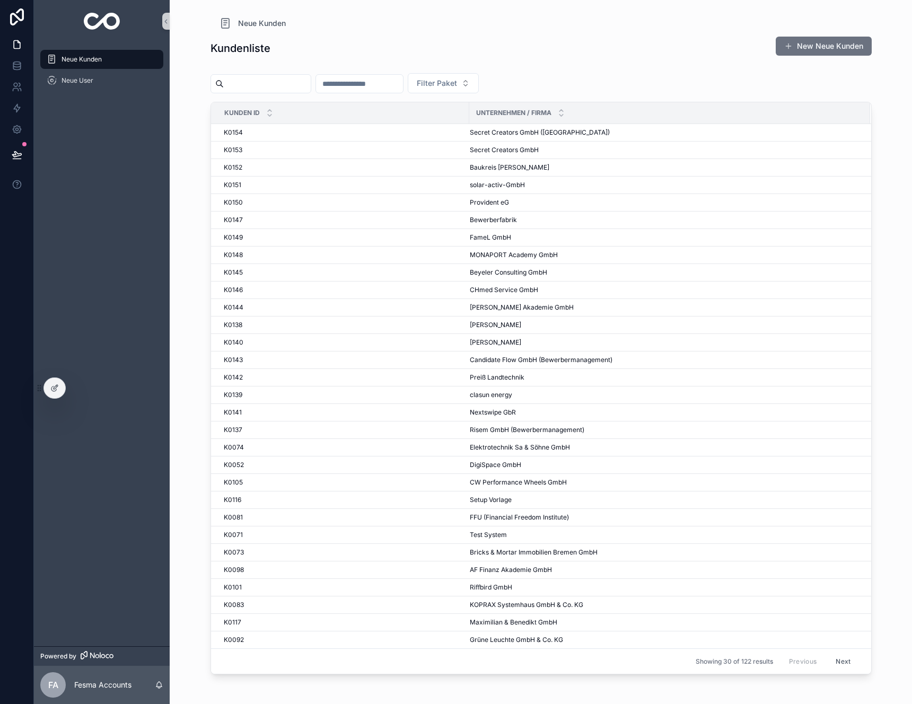
click at [388, 83] on input "scrollable content" at bounding box center [359, 83] width 87 height 15
type input "**"
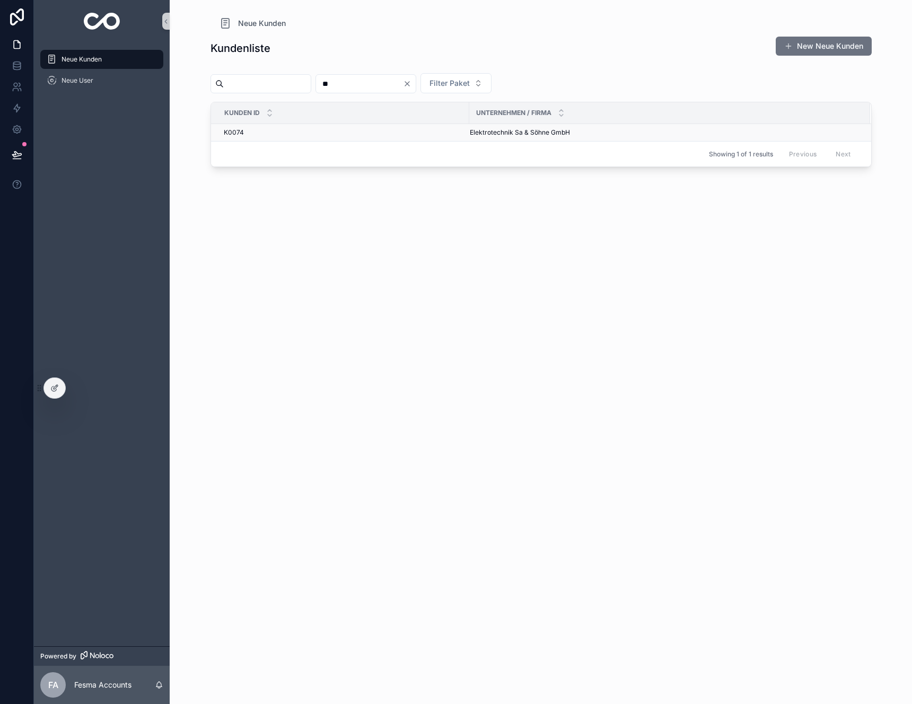
click at [244, 131] on div "K0074 K0074" at bounding box center [343, 132] width 239 height 8
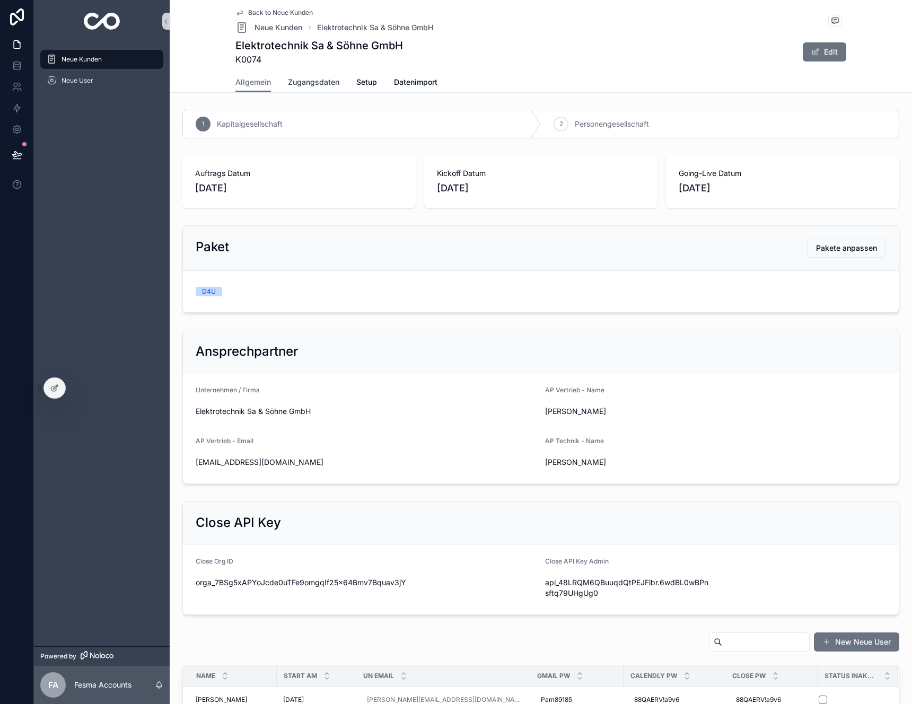
click at [320, 81] on span "Zugangsdaten" at bounding box center [313, 82] width 51 height 11
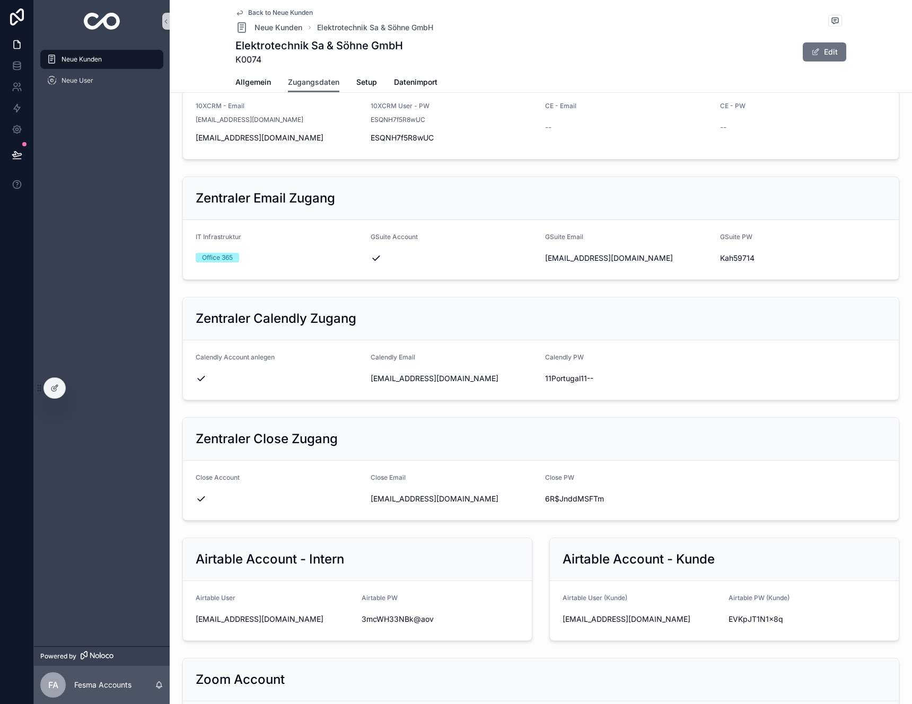
scroll to position [305, 0]
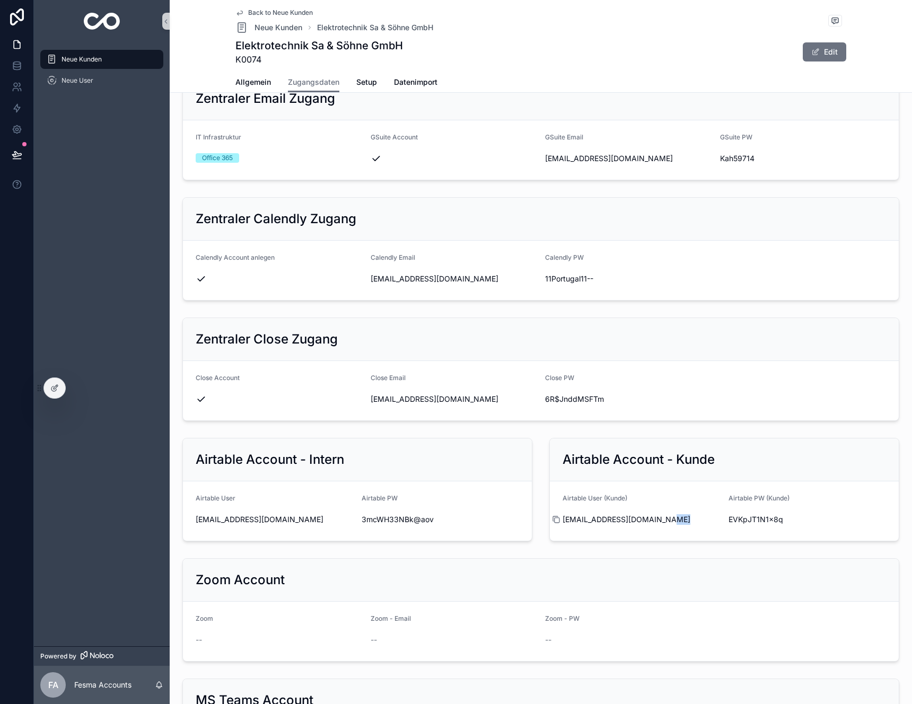
drag, startPoint x: 646, startPoint y: 522, endPoint x: 560, endPoint y: 519, distance: 85.9
click at [562, 519] on div "[EMAIL_ADDRESS][DOMAIN_NAME]" at bounding box center [640, 519] width 157 height 11
click at [564, 518] on div "scrollable content" at bounding box center [560, 519] width 17 height 8
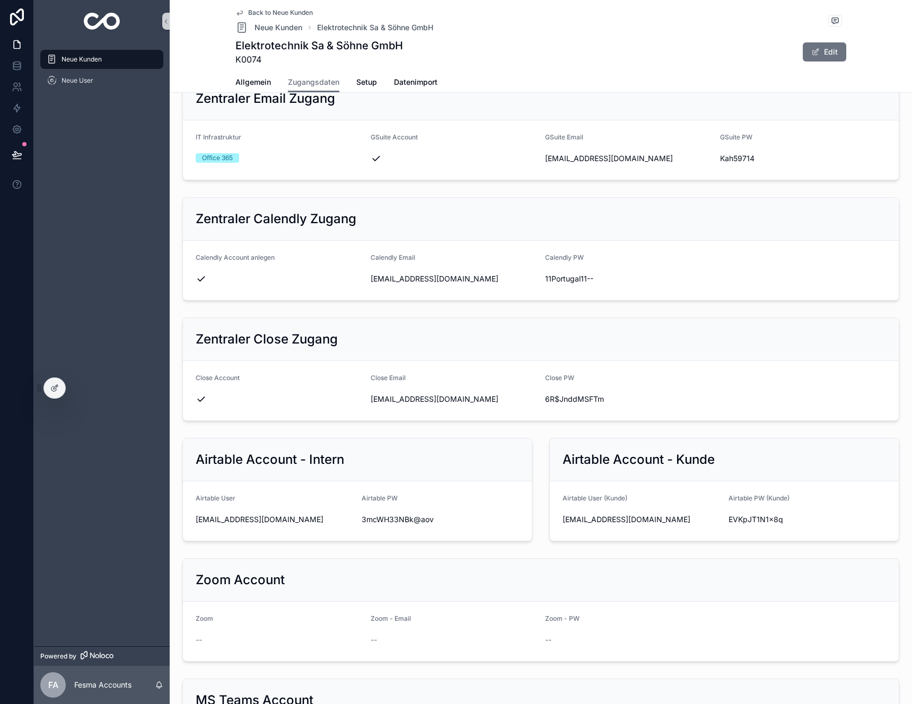
click at [550, 523] on form "Airtable User (Kunde) [EMAIL_ADDRESS][DOMAIN_NAME] Airtable PW (Kunde) EVKpJT1N…" at bounding box center [724, 510] width 349 height 59
click at [553, 518] on form "Airtable User (Kunde) [EMAIL_ADDRESS][DOMAIN_NAME] Airtable PW (Kunde) EVKpJT1N…" at bounding box center [724, 510] width 349 height 59
click at [553, 519] on icon "scrollable content" at bounding box center [556, 519] width 8 height 8
click at [751, 519] on span "EVKpJT1N1x8q" at bounding box center [806, 519] width 157 height 11
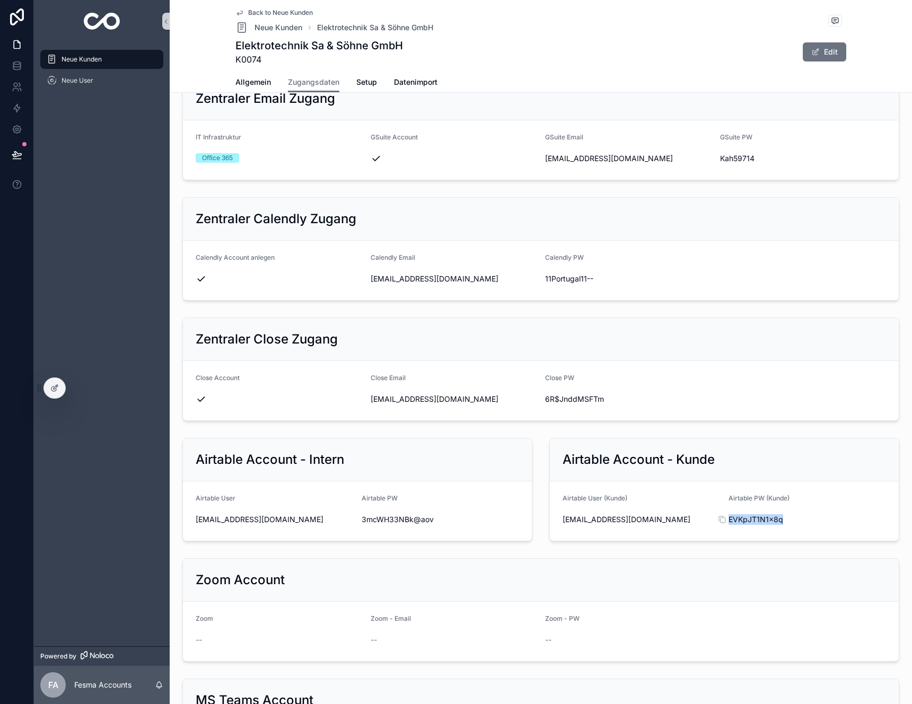
click at [751, 519] on span "EVKpJT1N1x8q" at bounding box center [806, 519] width 157 height 11
copy div "EVKpJT1N1x8q"
click at [82, 52] on div "Neue Kunden" at bounding box center [102, 59] width 110 height 17
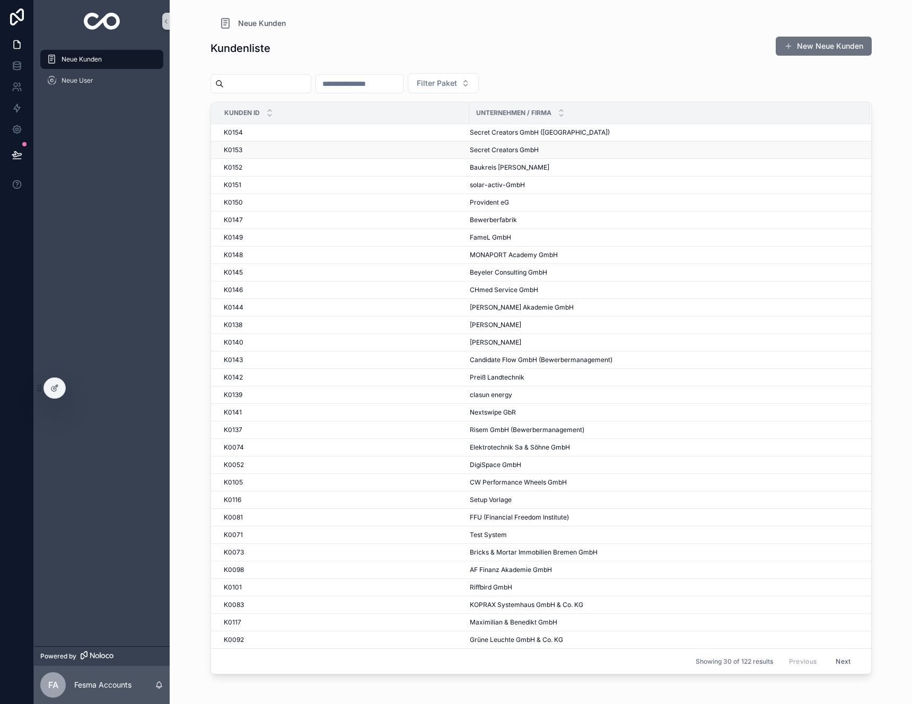
click at [312, 149] on div "K0153 K0153" at bounding box center [343, 150] width 239 height 8
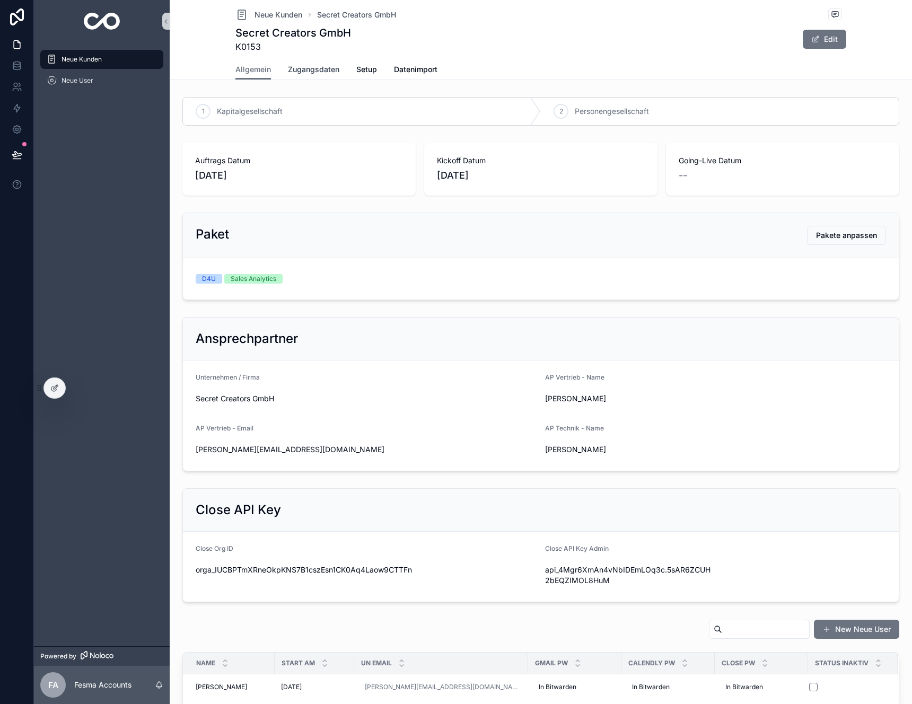
click at [312, 70] on span "Zugangsdaten" at bounding box center [313, 69] width 51 height 11
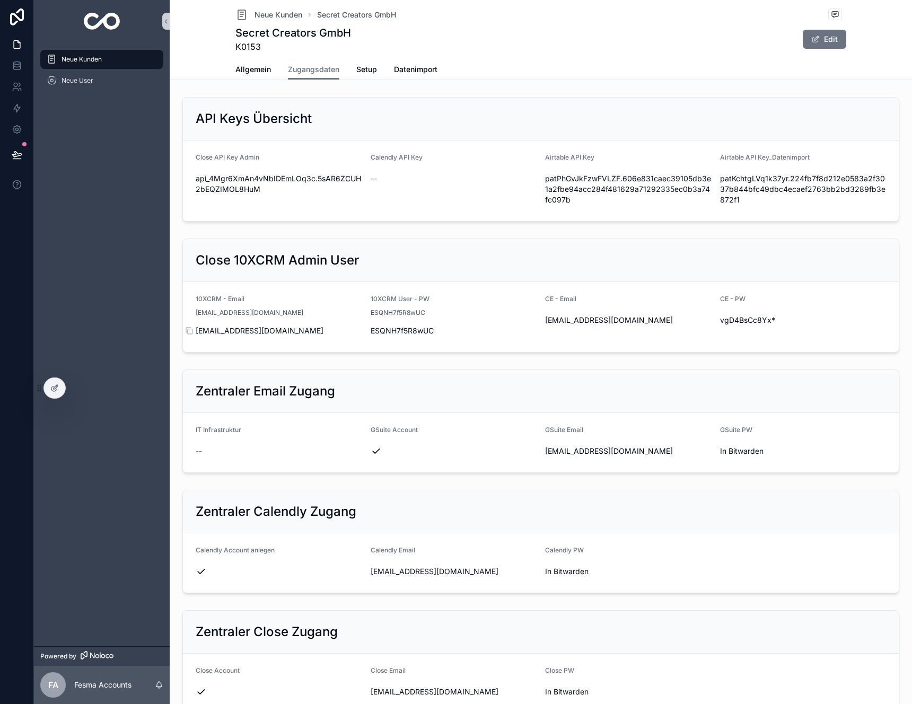
click at [240, 334] on span "[EMAIL_ADDRESS][DOMAIN_NAME]" at bounding box center [279, 330] width 166 height 11
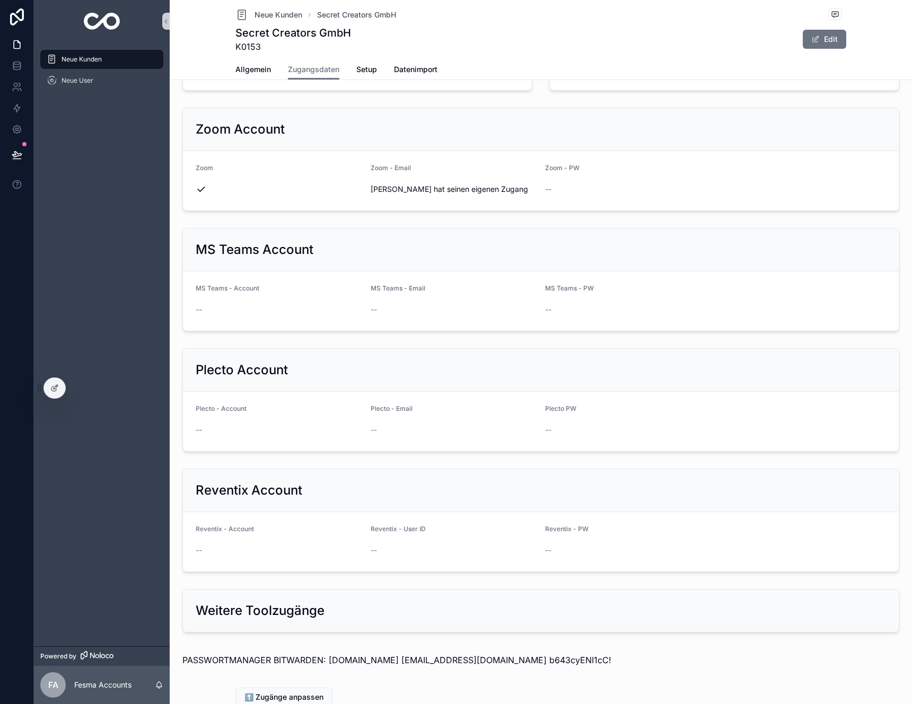
scroll to position [730, 0]
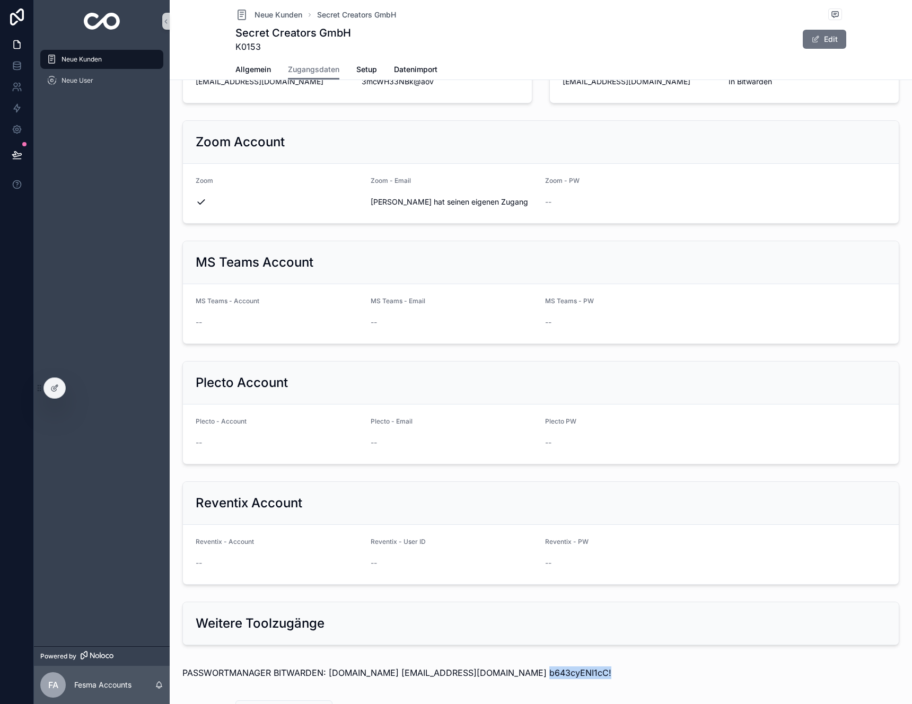
drag, startPoint x: 581, startPoint y: 675, endPoint x: 518, endPoint y: 670, distance: 63.7
click at [518, 670] on p "PASSWORTMANAGER BITWARDEN: [DOMAIN_NAME] [EMAIL_ADDRESS][DOMAIN_NAME] b643cyENI…" at bounding box center [540, 672] width 717 height 13
copy p "b643cyENI1cC!"
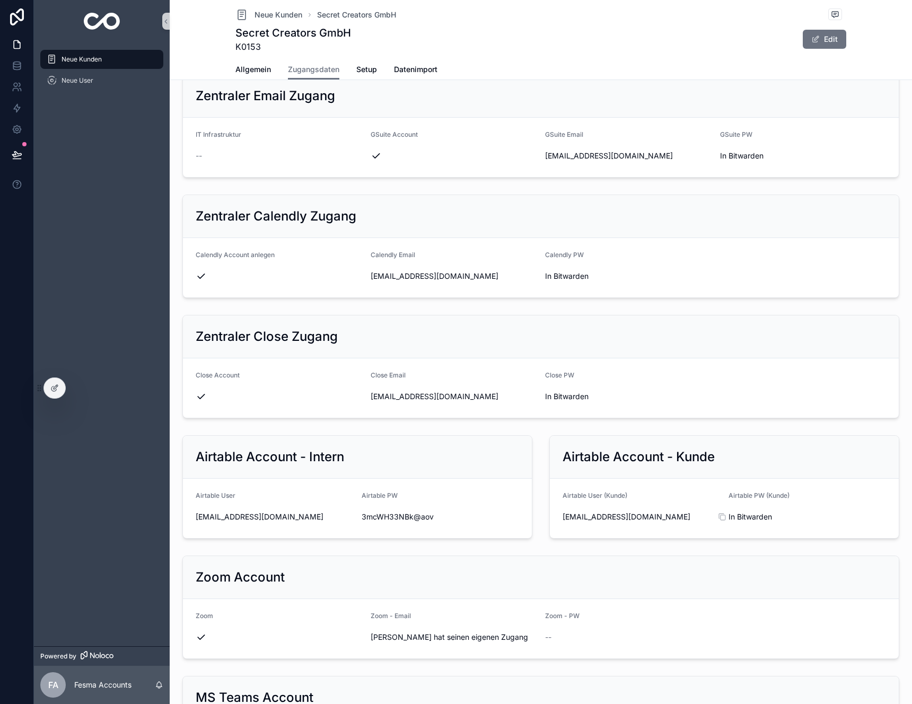
scroll to position [104, 0]
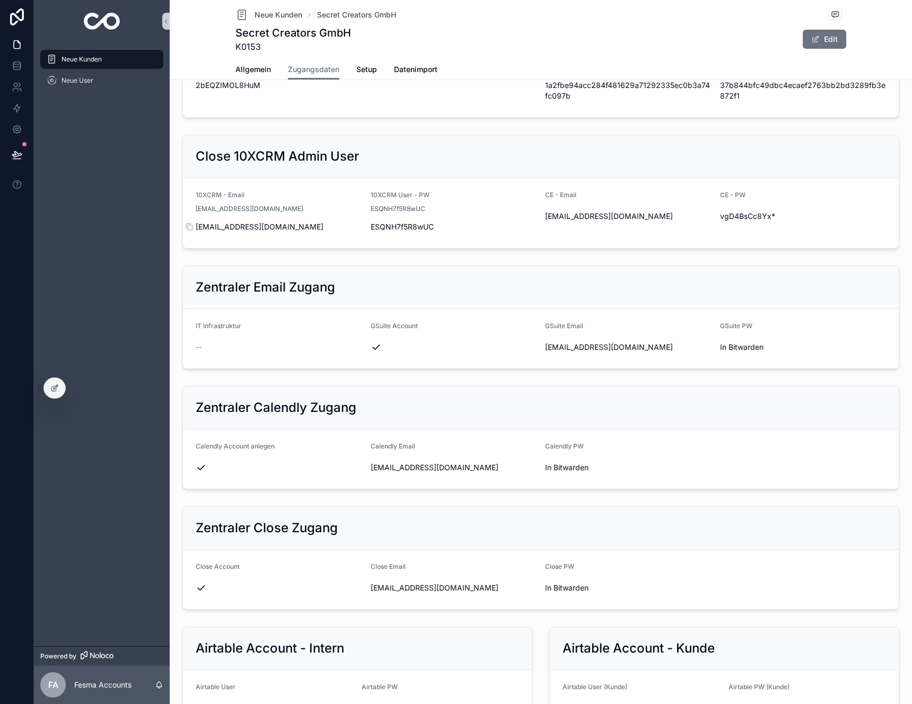
click at [252, 227] on span "[EMAIL_ADDRESS][DOMAIN_NAME]" at bounding box center [279, 227] width 166 height 11
click at [251, 227] on span "[EMAIL_ADDRESS][DOMAIN_NAME]" at bounding box center [279, 227] width 166 height 11
copy div "[EMAIL_ADDRESS][DOMAIN_NAME]"
click at [374, 223] on div "scrollable content" at bounding box center [368, 227] width 17 height 8
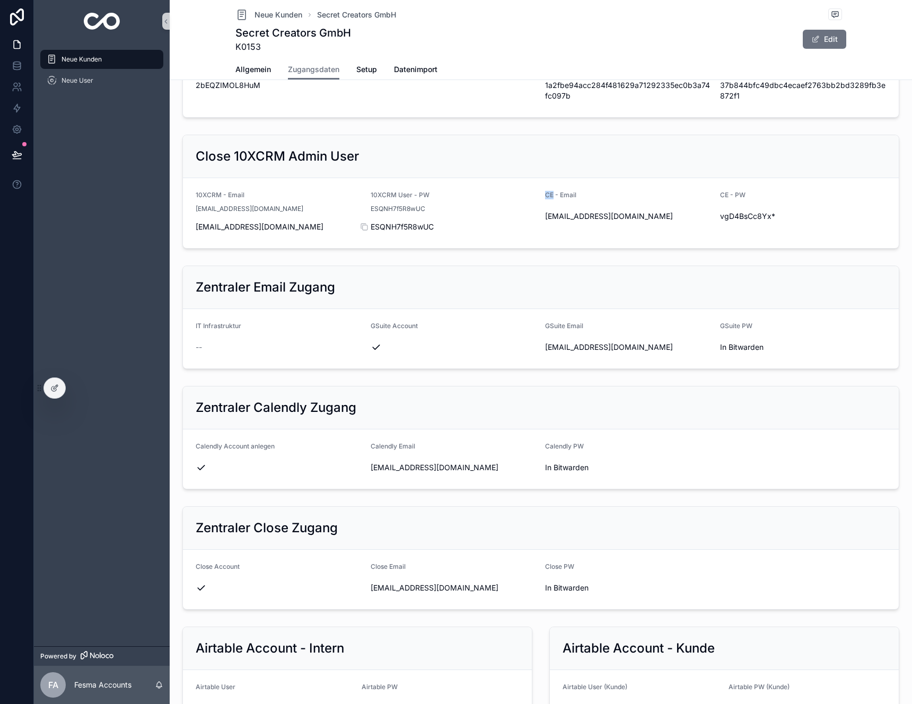
click at [374, 223] on div "scrollable content" at bounding box center [368, 227] width 17 height 8
click at [405, 229] on span "ESQNH7f5R8wUC" at bounding box center [453, 227] width 166 height 11
click at [404, 229] on span "ESQNH7f5R8wUC" at bounding box center [453, 227] width 166 height 11
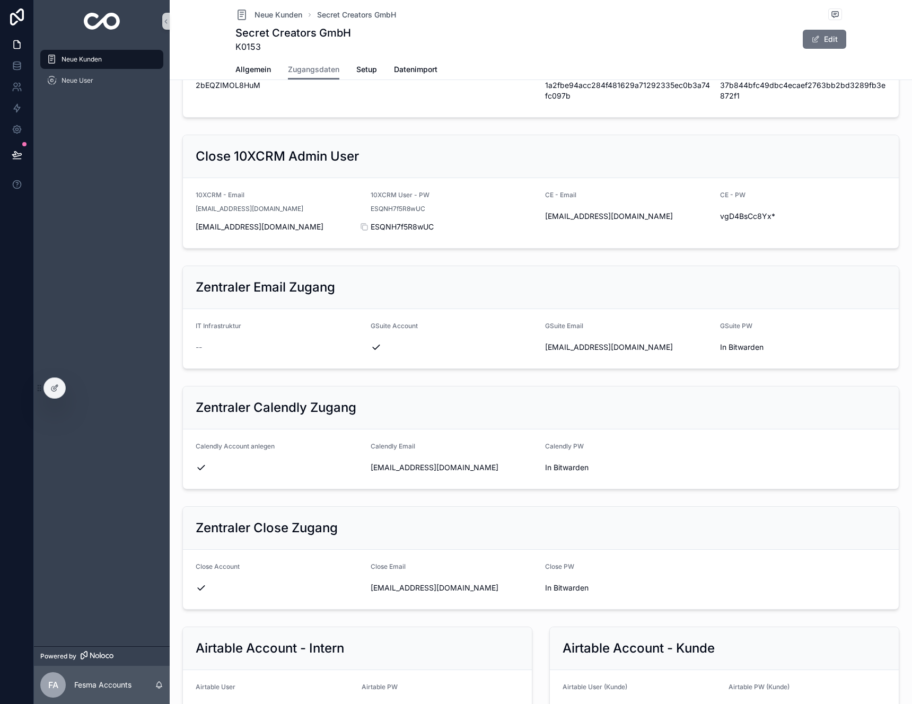
click at [394, 228] on span "ESQNH7f5R8wUC" at bounding box center [453, 227] width 166 height 11
copy span "ESQNH7f5R8wUC"
